Goal: Task Accomplishment & Management: Use online tool/utility

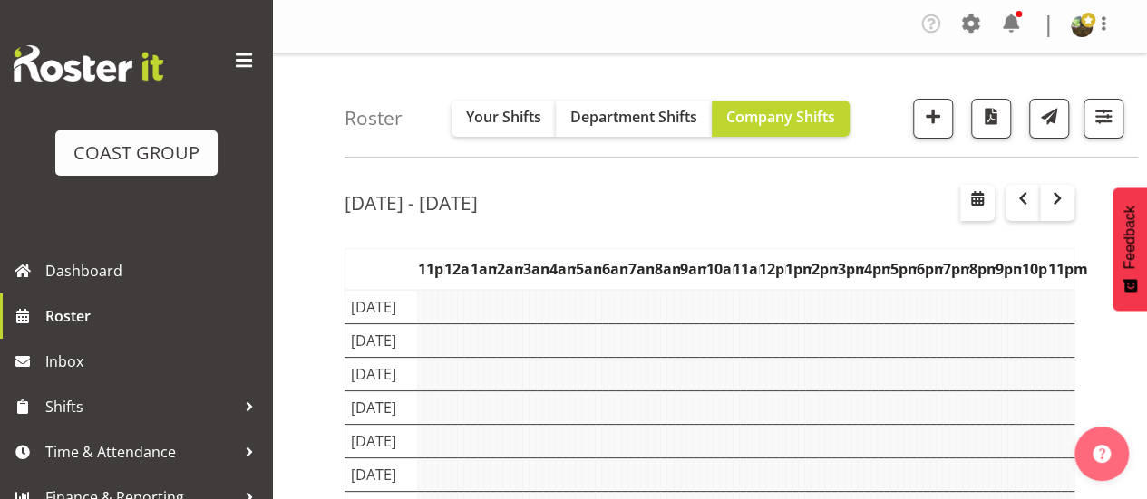
click at [230, 63] on span at bounding box center [243, 60] width 29 height 29
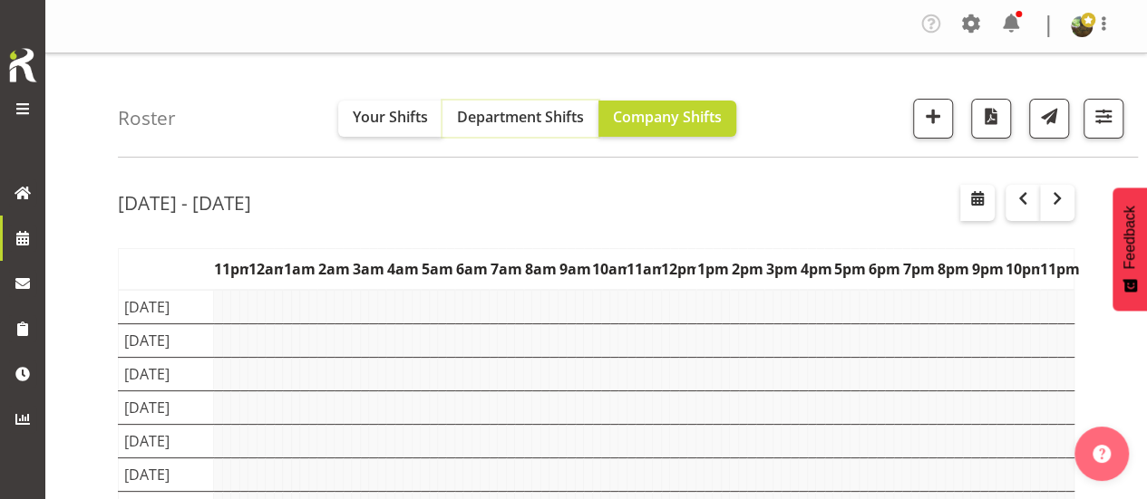
click at [508, 123] on span "Department Shifts" at bounding box center [520, 117] width 127 height 20
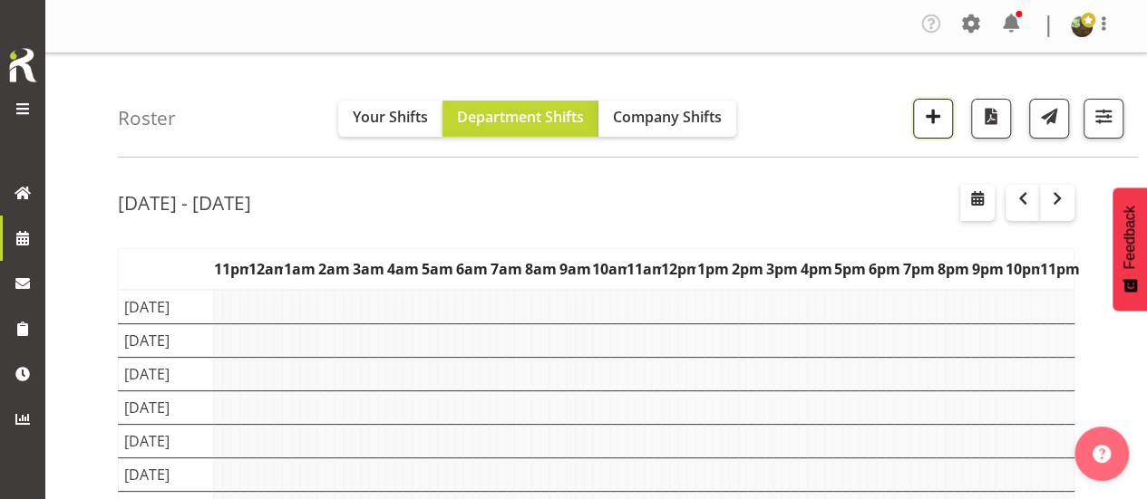
click at [927, 111] on span "button" at bounding box center [933, 116] width 24 height 24
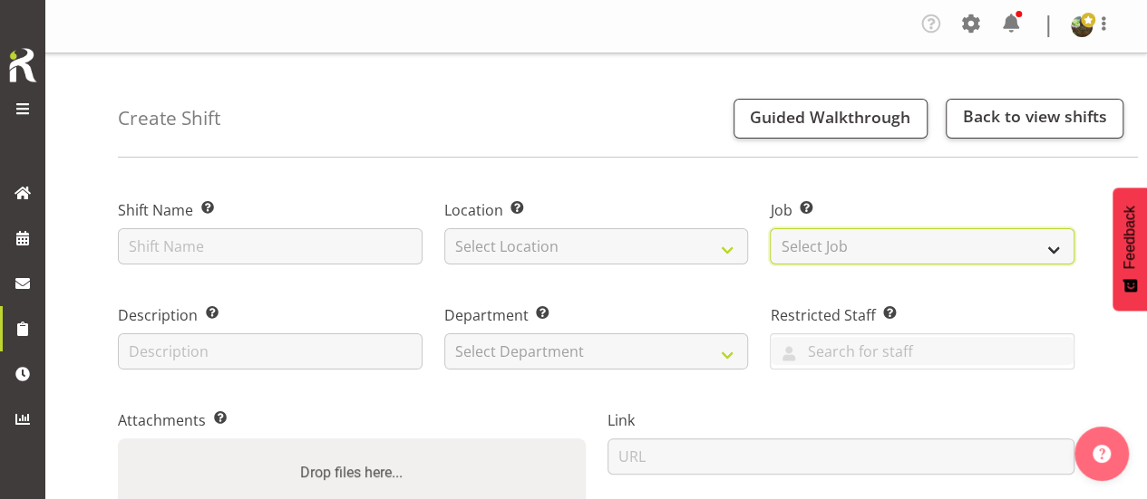
click at [864, 252] on select "Select Job Create new job 1 Carlton Events 1 [PERSON_NAME][GEOGRAPHIC_DATA] 1 […" at bounding box center [922, 246] width 305 height 36
select select "8142"
click at [770, 228] on select "Select Job Create new job 1 Carlton Events 1 Carlton Hamilton 1 Carlton Welling…" at bounding box center [922, 246] width 305 height 36
click at [903, 240] on select "Create new job 1 Carlton Events 1 Carlton Hamilton 1 Carlton Wellington 1 EHS W…" at bounding box center [922, 246] width 305 height 36
